Goal: Entertainment & Leisure: Consume media (video, audio)

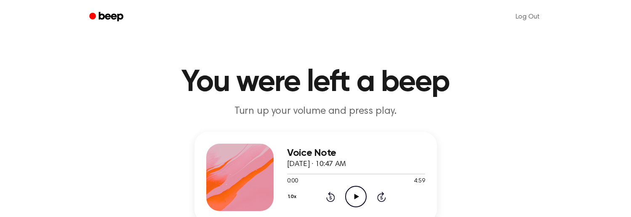
click at [355, 198] on icon at bounding box center [357, 196] width 5 height 5
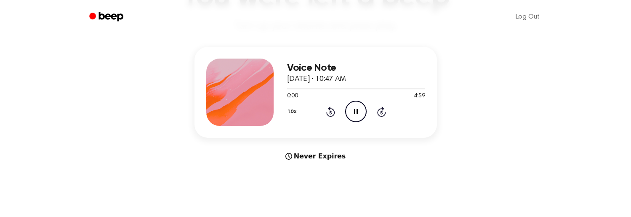
scroll to position [115, 0]
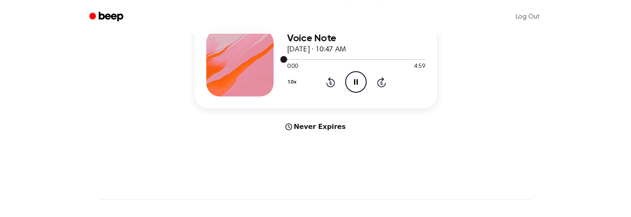
click at [390, 56] on div at bounding box center [356, 59] width 138 height 7
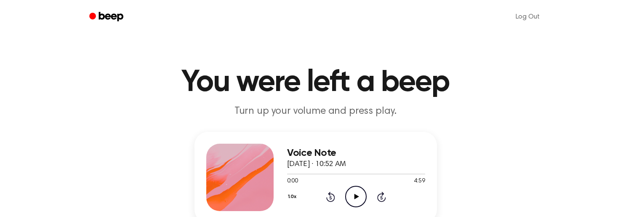
click at [357, 195] on icon "Play Audio" at bounding box center [355, 196] width 21 height 21
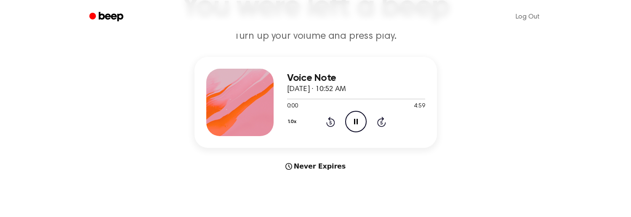
scroll to position [115, 0]
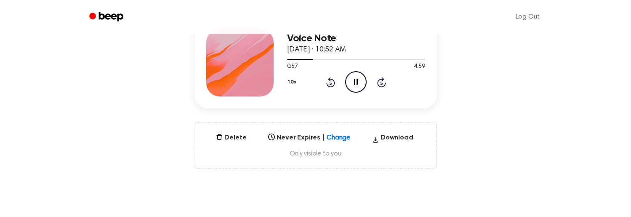
click at [379, 75] on div "1.0x Rewind 5 seconds Pause Audio Skip 5 seconds" at bounding box center [356, 81] width 138 height 21
click at [379, 80] on icon at bounding box center [381, 82] width 9 height 10
click at [362, 79] on icon "Pause Audio" at bounding box center [355, 81] width 21 height 21
click at [362, 79] on icon "Play Audio" at bounding box center [355, 81] width 21 height 21
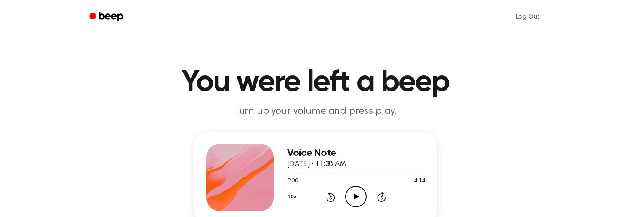
click at [359, 194] on icon "Play Audio" at bounding box center [355, 196] width 21 height 21
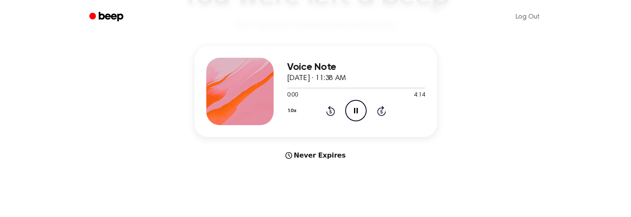
scroll to position [116, 0]
